Goal: Task Accomplishment & Management: Use online tool/utility

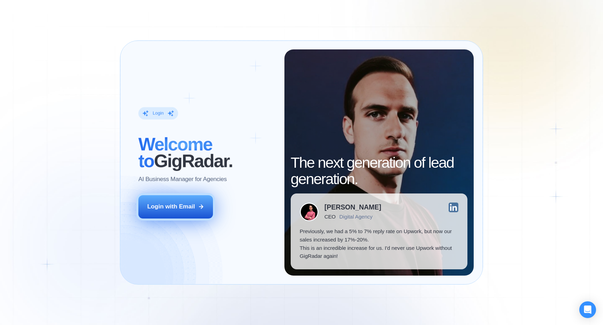
click at [183, 213] on button "Login with Email" at bounding box center [175, 206] width 75 height 23
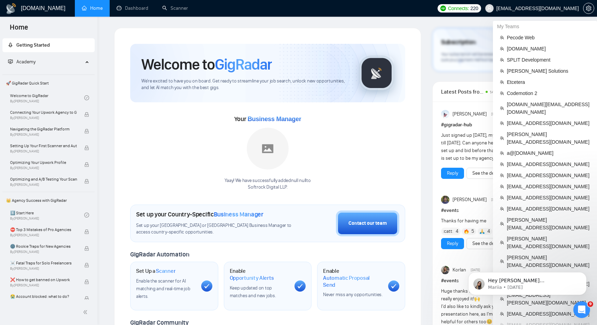
click at [546, 12] on span "[EMAIL_ADDRESS][DOMAIN_NAME]" at bounding box center [532, 8] width 102 height 22
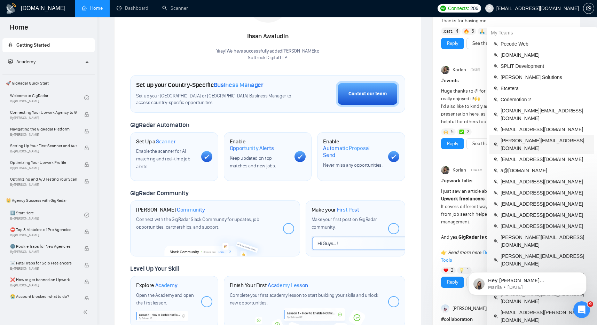
scroll to position [144, 0]
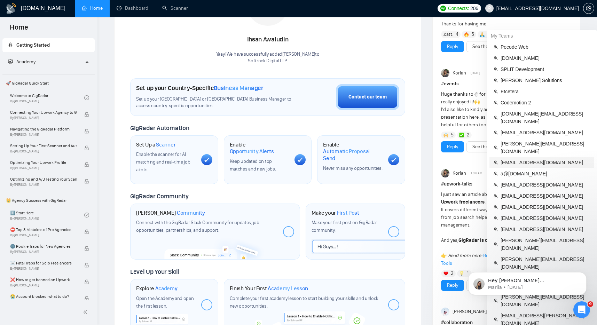
click at [527, 159] on span "[EMAIL_ADDRESS][DOMAIN_NAME]" at bounding box center [546, 163] width 90 height 8
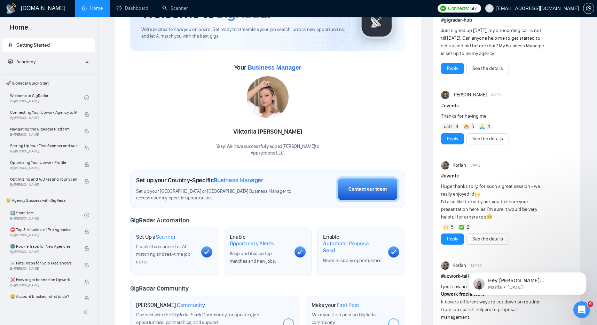
scroll to position [6, 0]
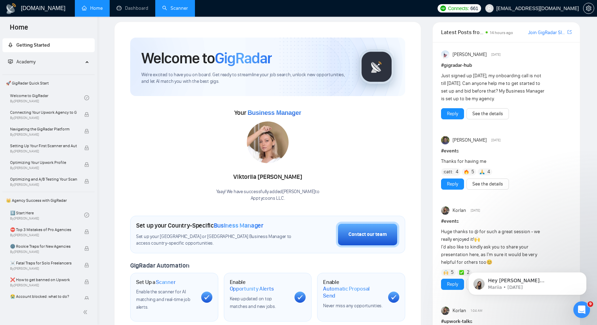
click at [181, 7] on link "Scanner" at bounding box center [175, 8] width 26 height 6
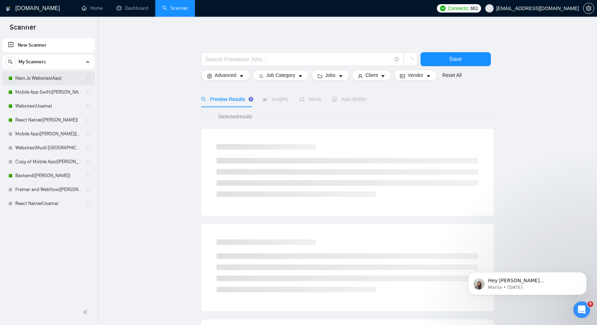
click at [46, 76] on link "Next.Js Websites(Aaq)" at bounding box center [48, 78] width 66 height 14
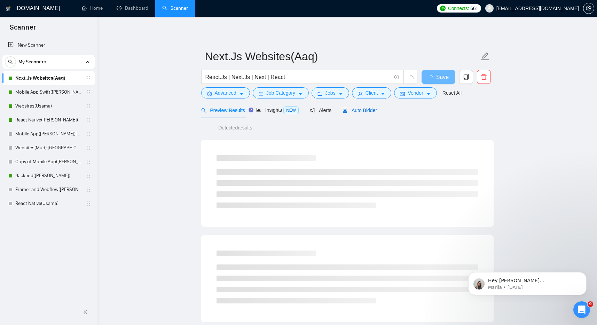
click at [364, 108] on span "Auto Bidder" at bounding box center [360, 111] width 34 height 6
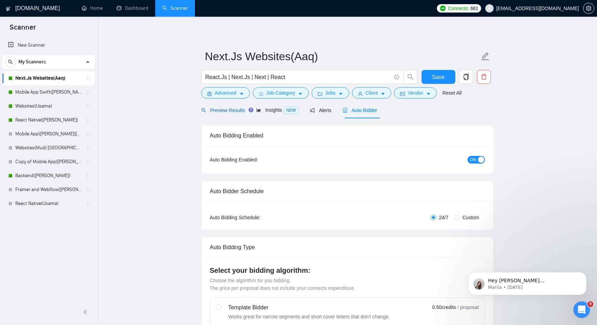
click at [221, 114] on div "Preview Results" at bounding box center [223, 111] width 44 height 8
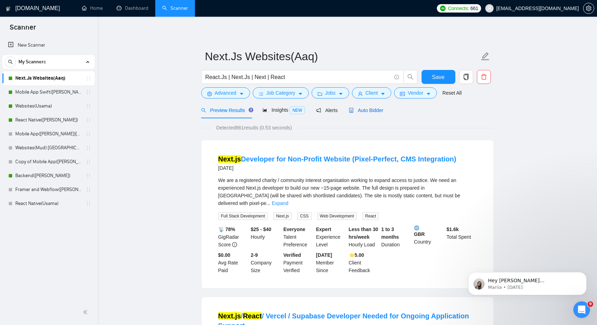
click at [370, 108] on span "Auto Bidder" at bounding box center [366, 111] width 34 height 6
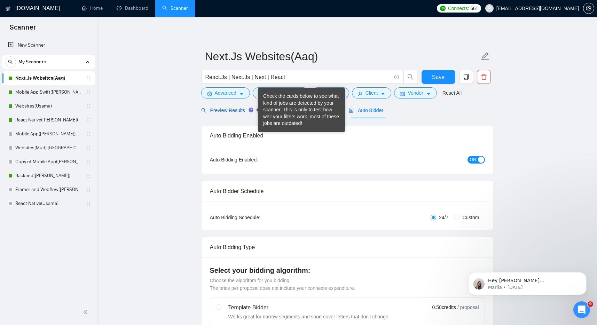
click at [237, 109] on span "Preview Results" at bounding box center [226, 111] width 50 height 6
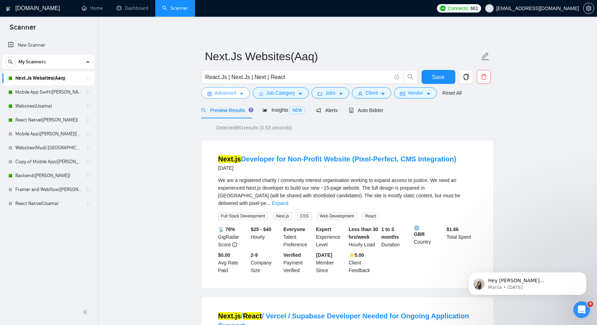
click at [234, 93] on span "Advanced" at bounding box center [226, 93] width 22 height 8
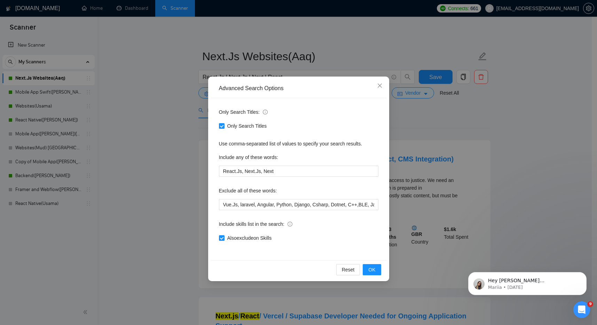
click at [161, 102] on div "Advanced Search Options Only Search Titles: Only Search Titles Use comma-separa…" at bounding box center [298, 162] width 597 height 325
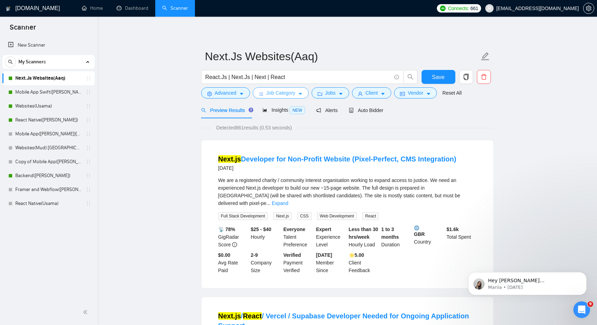
click at [271, 89] on span "Job Category" at bounding box center [281, 93] width 29 height 8
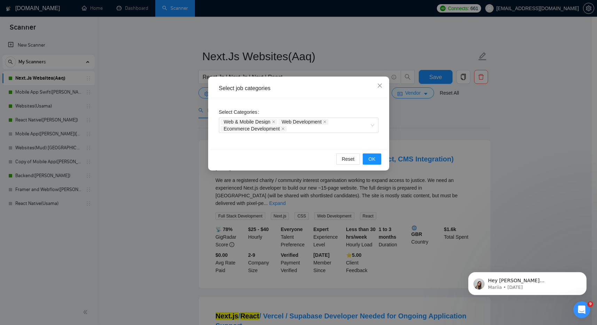
click at [343, 38] on div "Select job categories Select Categories Web & Mobile Design Web Development Eco…" at bounding box center [298, 162] width 597 height 325
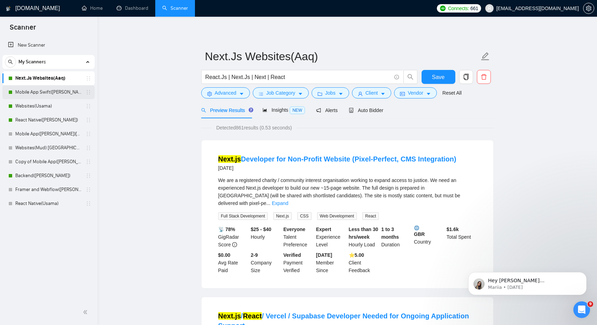
click at [43, 93] on link "Mobile App Swift([PERSON_NAME])" at bounding box center [48, 92] width 66 height 14
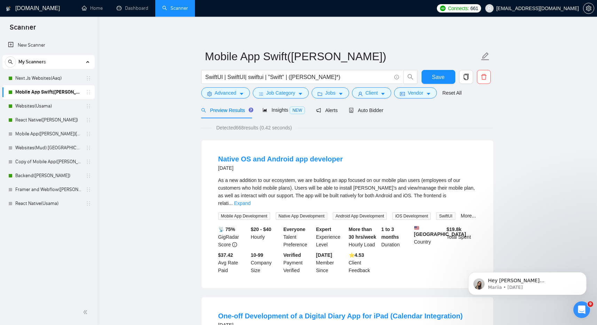
scroll to position [1, 0]
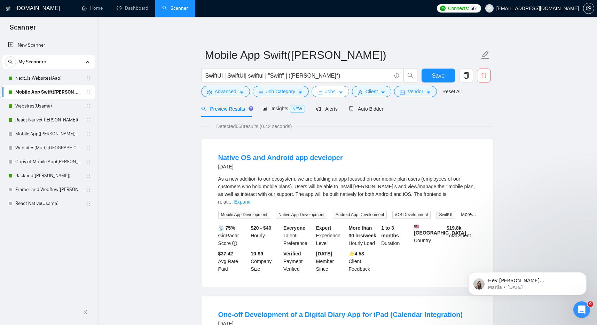
click at [343, 94] on icon "caret-down" at bounding box center [341, 92] width 5 height 5
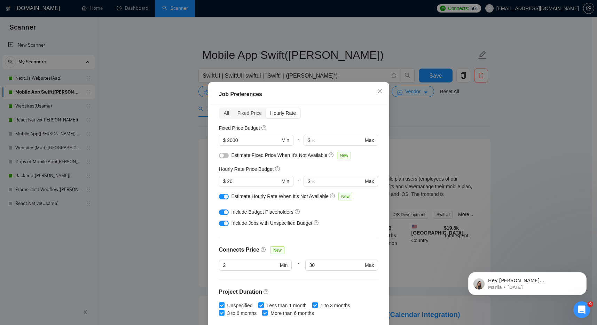
scroll to position [69, 0]
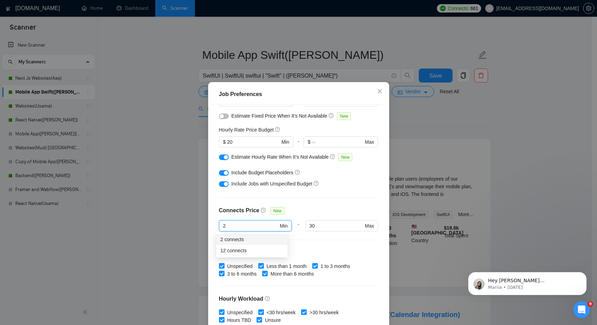
drag, startPoint x: 245, startPoint y: 224, endPoint x: 188, endPoint y: 223, distance: 56.5
click at [188, 223] on div "Job Preferences Budget Project Type All Fixed Price Hourly Rate Fixed Price Bud…" at bounding box center [298, 162] width 597 height 325
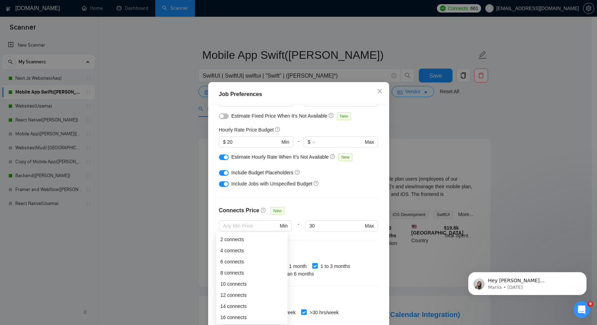
click at [330, 193] on div "Budget Project Type All Fixed Price Hourly Rate Fixed Price Budget $ 2000 Min -…" at bounding box center [299, 219] width 176 height 228
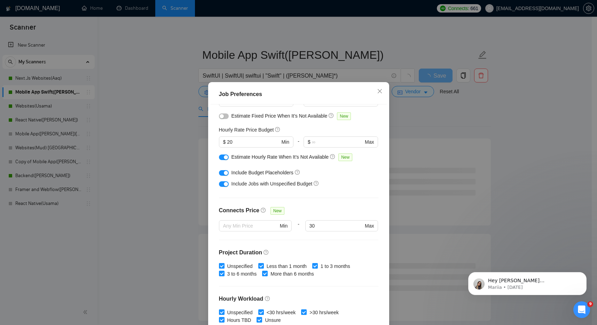
click at [538, 167] on div "Job Preferences Budget Project Type All Fixed Price Hourly Rate Fixed Price Bud…" at bounding box center [298, 162] width 597 height 325
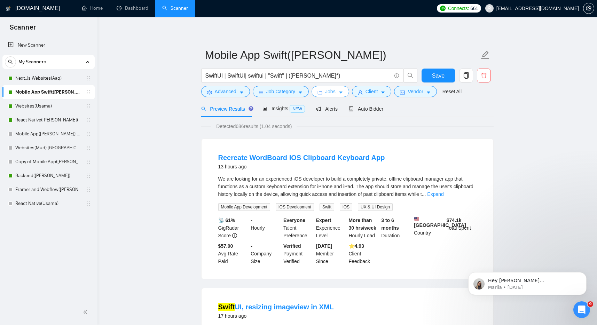
click at [339, 90] on button "Jobs" at bounding box center [331, 91] width 38 height 11
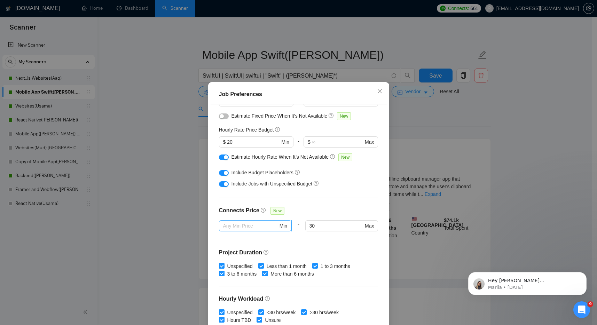
click at [233, 223] on input "text" at bounding box center [250, 226] width 55 height 8
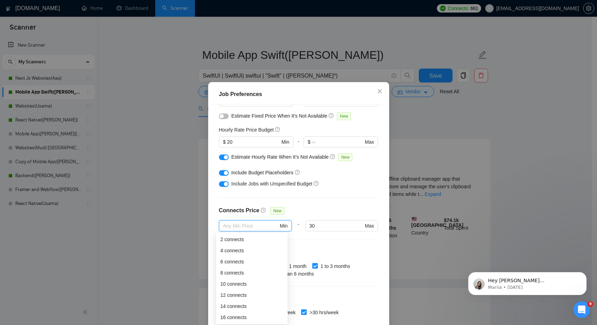
click at [510, 140] on div "Job Preferences Budget Project Type All Fixed Price Hourly Rate Fixed Price Bud…" at bounding box center [298, 162] width 597 height 325
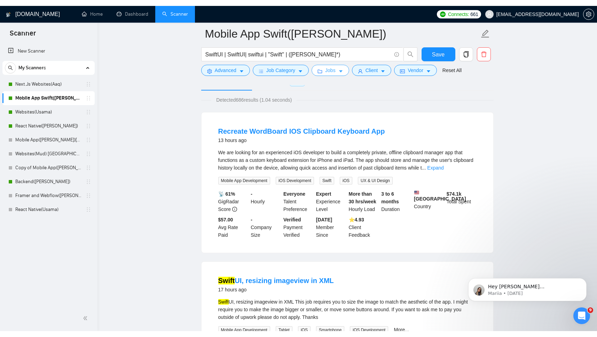
scroll to position [0, 0]
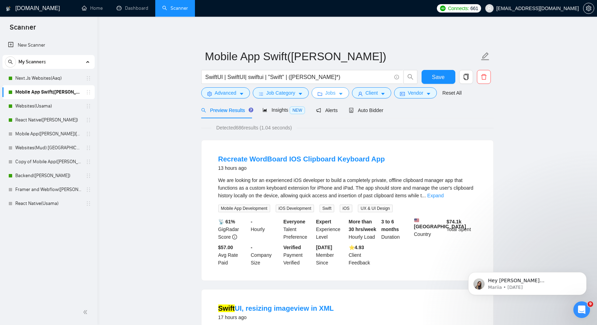
click at [327, 94] on span "Jobs" at bounding box center [330, 93] width 10 height 8
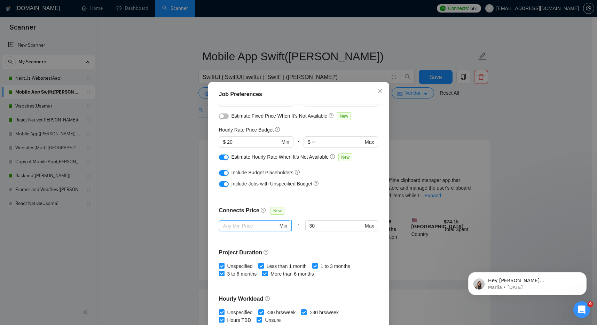
click at [241, 224] on input "text" at bounding box center [250, 226] width 55 height 8
click at [352, 188] on div "Include Jobs with Unspecified Budget" at bounding box center [299, 183] width 160 height 11
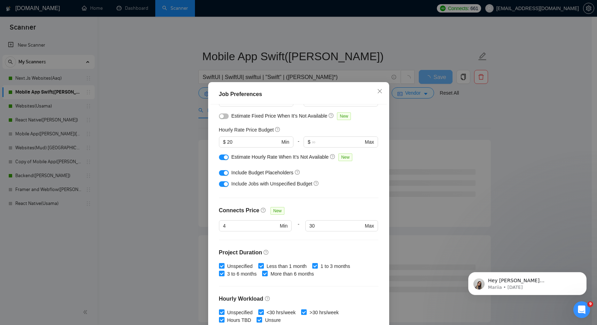
click at [437, 151] on div "Job Preferences Budget Project Type All Fixed Price Hourly Rate Fixed Price Bud…" at bounding box center [298, 162] width 597 height 325
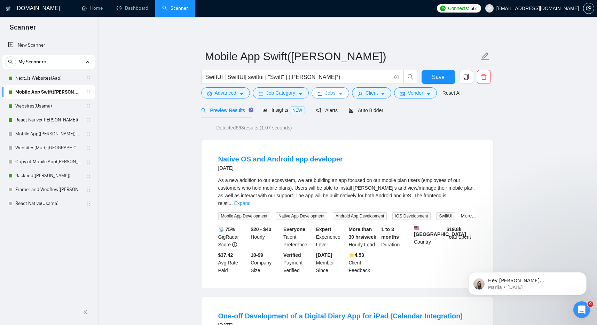
click at [336, 93] on span "Jobs" at bounding box center [330, 93] width 10 height 8
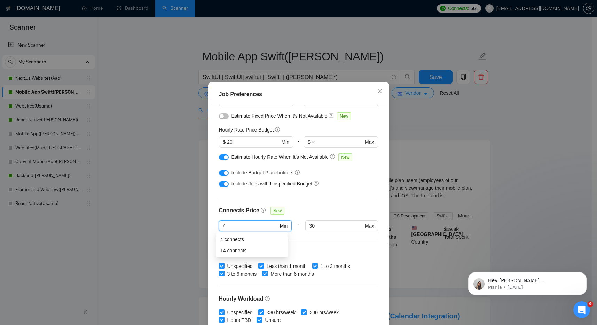
drag, startPoint x: 237, startPoint y: 227, endPoint x: 197, endPoint y: 225, distance: 40.5
click at [197, 225] on div "Job Preferences Budget Project Type All Fixed Price Hourly Rate Fixed Price Bud…" at bounding box center [298, 162] width 597 height 325
click at [330, 208] on div "Connects Price New" at bounding box center [299, 214] width 160 height 14
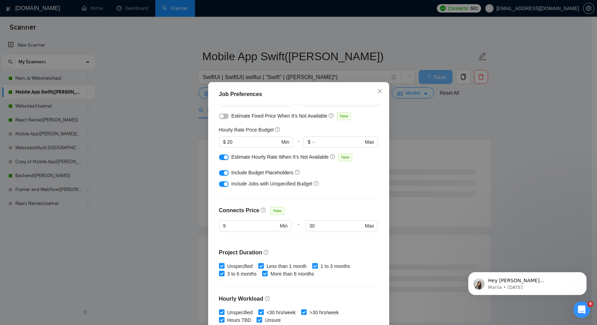
click at [456, 148] on div "Job Preferences Budget Project Type All Fixed Price Hourly Rate Fixed Price Bud…" at bounding box center [298, 162] width 597 height 325
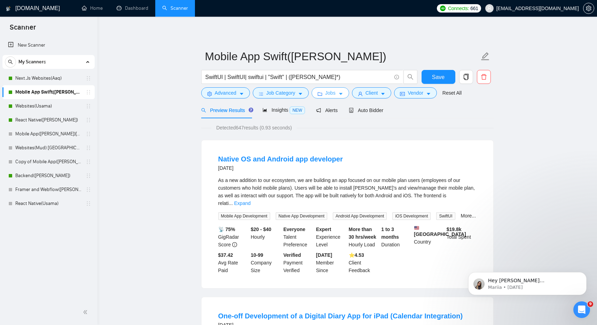
click at [338, 96] on button "Jobs" at bounding box center [331, 92] width 38 height 11
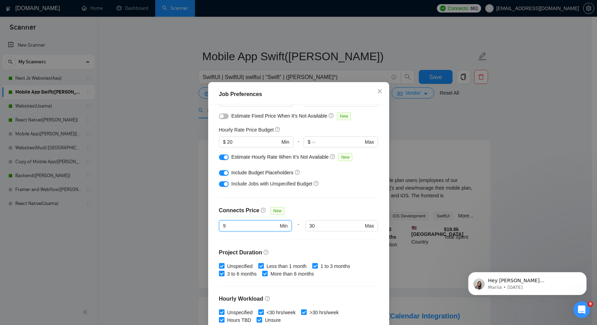
drag, startPoint x: 235, startPoint y: 226, endPoint x: 205, endPoint y: 225, distance: 30.3
click at [208, 225] on div "Job Preferences Budget Project Type All Fixed Price Hourly Rate Fixed Price Bud…" at bounding box center [298, 218] width 181 height 272
click at [313, 197] on div "Budget Project Type All Fixed Price Hourly Rate Fixed Price Budget $ 2000 Min -…" at bounding box center [299, 219] width 176 height 228
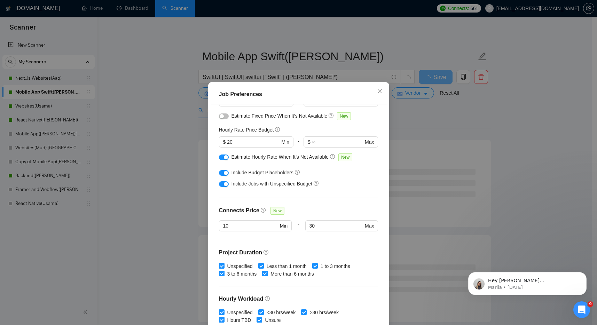
click at [513, 146] on div "Job Preferences Budget Project Type All Fixed Price Hourly Rate Fixed Price Bud…" at bounding box center [298, 162] width 597 height 325
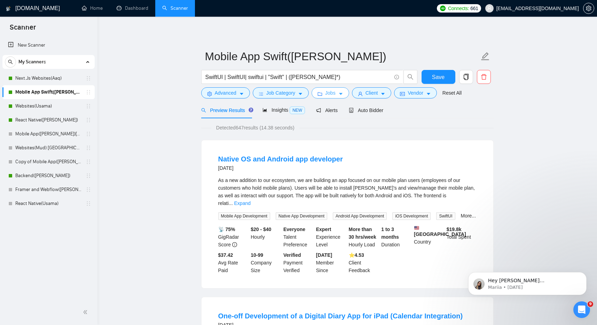
click at [343, 93] on icon "caret-down" at bounding box center [341, 94] width 5 height 5
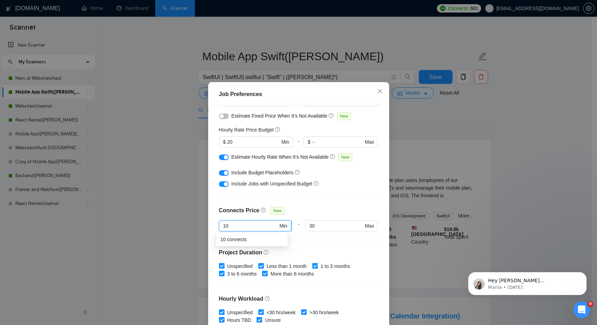
drag, startPoint x: 248, startPoint y: 224, endPoint x: 225, endPoint y: 226, distance: 23.0
click at [225, 226] on input "10" at bounding box center [250, 226] width 55 height 8
type input "11"
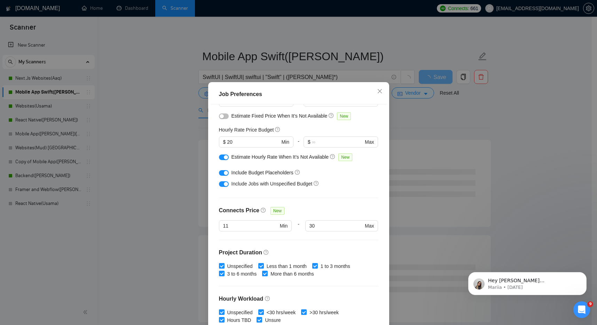
click at [322, 203] on div "Budget Project Type All Fixed Price Hourly Rate Fixed Price Budget $ 2000 Min -…" at bounding box center [299, 219] width 176 height 228
click at [480, 144] on div "Job Preferences Budget Project Type All Fixed Price Hourly Rate Fixed Price Bud…" at bounding box center [298, 162] width 597 height 325
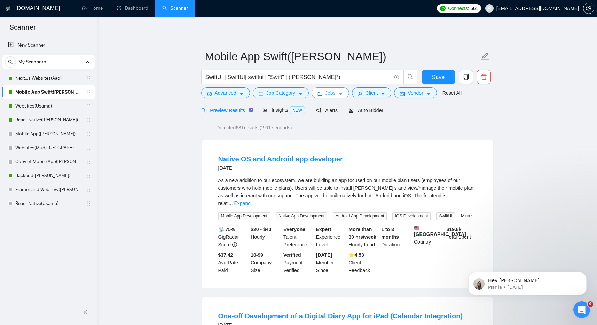
click at [339, 93] on button "Jobs" at bounding box center [331, 92] width 38 height 11
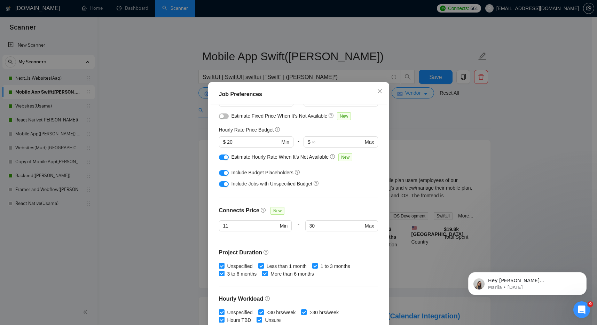
click at [482, 117] on div "Job Preferences Budget Project Type All Fixed Price Hourly Rate Fixed Price Bud…" at bounding box center [298, 162] width 597 height 325
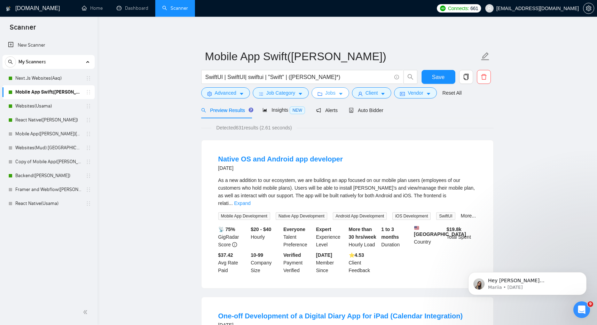
click at [329, 92] on span "Jobs" at bounding box center [330, 93] width 10 height 8
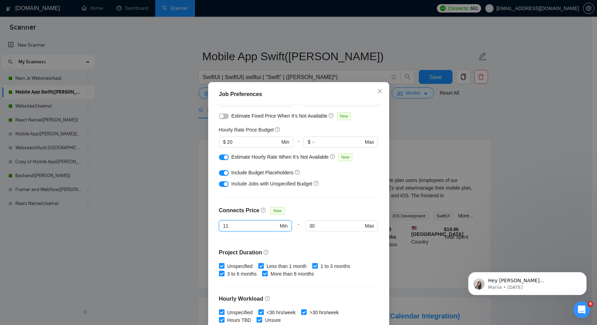
drag, startPoint x: 234, startPoint y: 225, endPoint x: 200, endPoint y: 226, distance: 34.2
click at [200, 226] on div "Job Preferences Budget Project Type All Fixed Price Hourly Rate Fixed Price Bud…" at bounding box center [298, 162] width 597 height 325
type input "20"
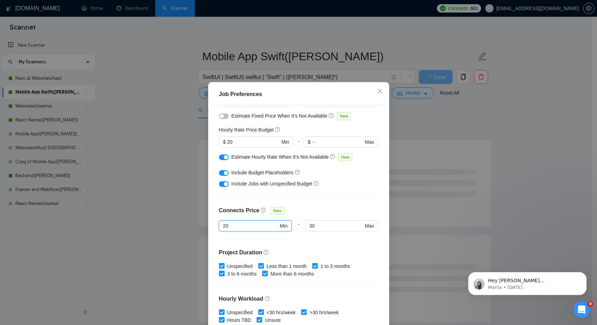
click at [521, 160] on div "Job Preferences Budget Project Type All Fixed Price Hourly Rate Fixed Price Bud…" at bounding box center [298, 162] width 597 height 325
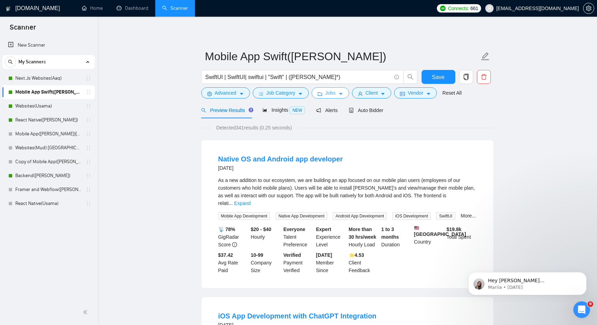
click at [334, 93] on span "Jobs" at bounding box center [330, 93] width 10 height 8
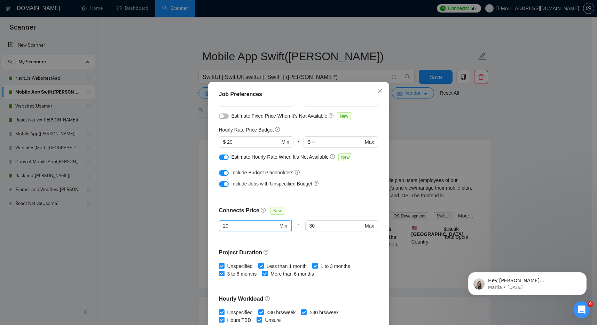
drag, startPoint x: 237, startPoint y: 222, endPoint x: 218, endPoint y: 224, distance: 18.9
click at [219, 224] on span "20 Min" at bounding box center [255, 226] width 73 height 11
drag, startPoint x: 234, startPoint y: 225, endPoint x: 195, endPoint y: 224, distance: 39.4
click at [195, 224] on div "Job Preferences Budget Project Type All Fixed Price Hourly Rate Fixed Price Bud…" at bounding box center [298, 162] width 597 height 325
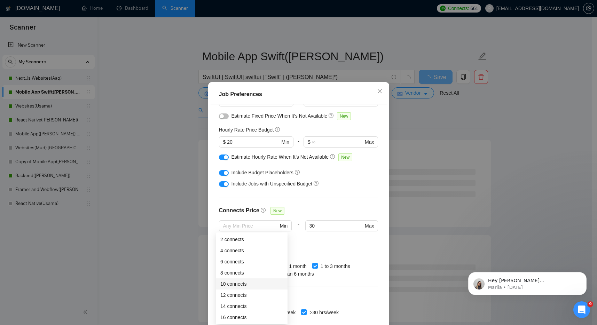
click at [328, 200] on div "Budget Project Type All Fixed Price Hourly Rate Fixed Price Budget $ 2000 Min -…" at bounding box center [299, 219] width 176 height 228
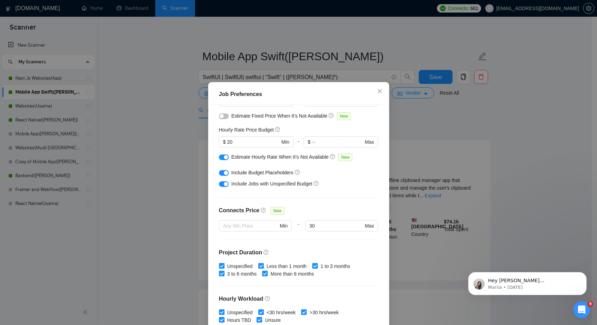
click at [542, 234] on div "Job Preferences Budget Project Type All Fixed Price Hourly Rate Fixed Price Bud…" at bounding box center [298, 162] width 597 height 325
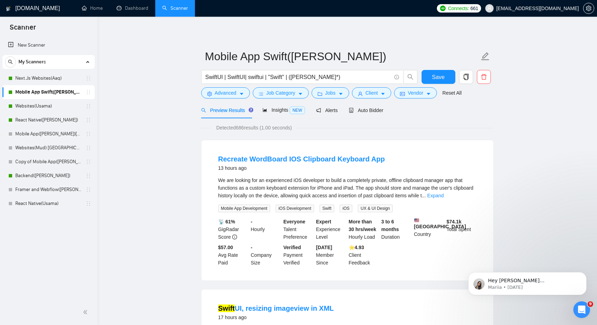
click at [334, 97] on span "Jobs" at bounding box center [330, 93] width 10 height 8
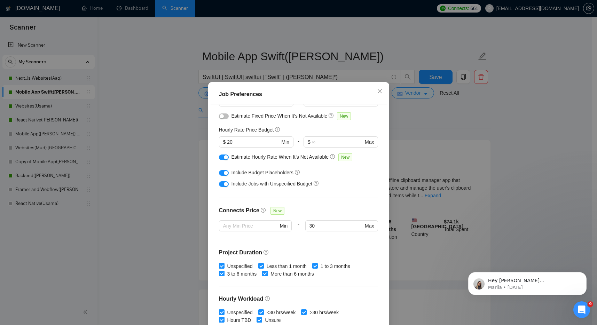
click at [520, 145] on div "Job Preferences Budget Project Type All Fixed Price Hourly Rate Fixed Price Bud…" at bounding box center [298, 162] width 597 height 325
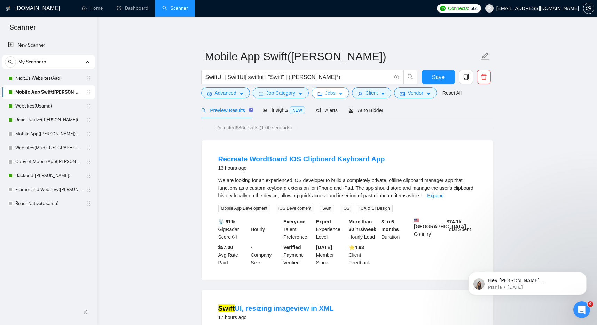
click at [331, 95] on span "Jobs" at bounding box center [330, 93] width 10 height 8
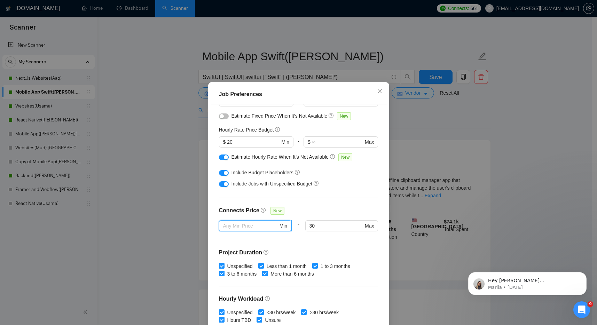
click at [244, 223] on input "text" at bounding box center [250, 226] width 55 height 8
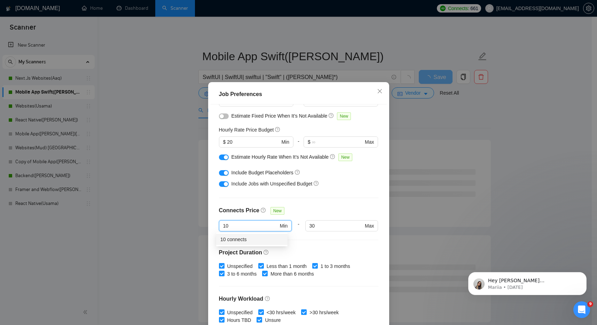
click at [252, 239] on div "10 connects" at bounding box center [252, 240] width 63 height 8
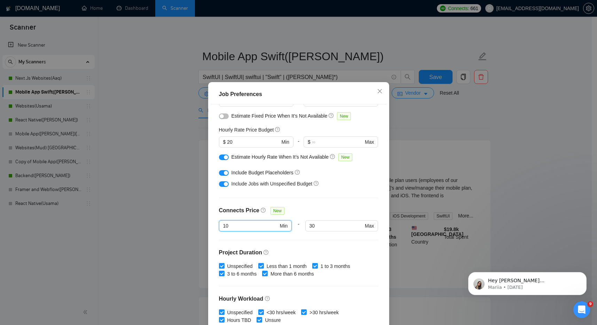
type input "10"
click at [329, 203] on div "Budget Project Type All Fixed Price Hourly Rate Fixed Price Budget $ 2000 Min -…" at bounding box center [299, 219] width 176 height 228
click at [510, 147] on div "Job Preferences Budget Project Type All Fixed Price Hourly Rate Fixed Price Bud…" at bounding box center [298, 162] width 597 height 325
